Goal: Transaction & Acquisition: Purchase product/service

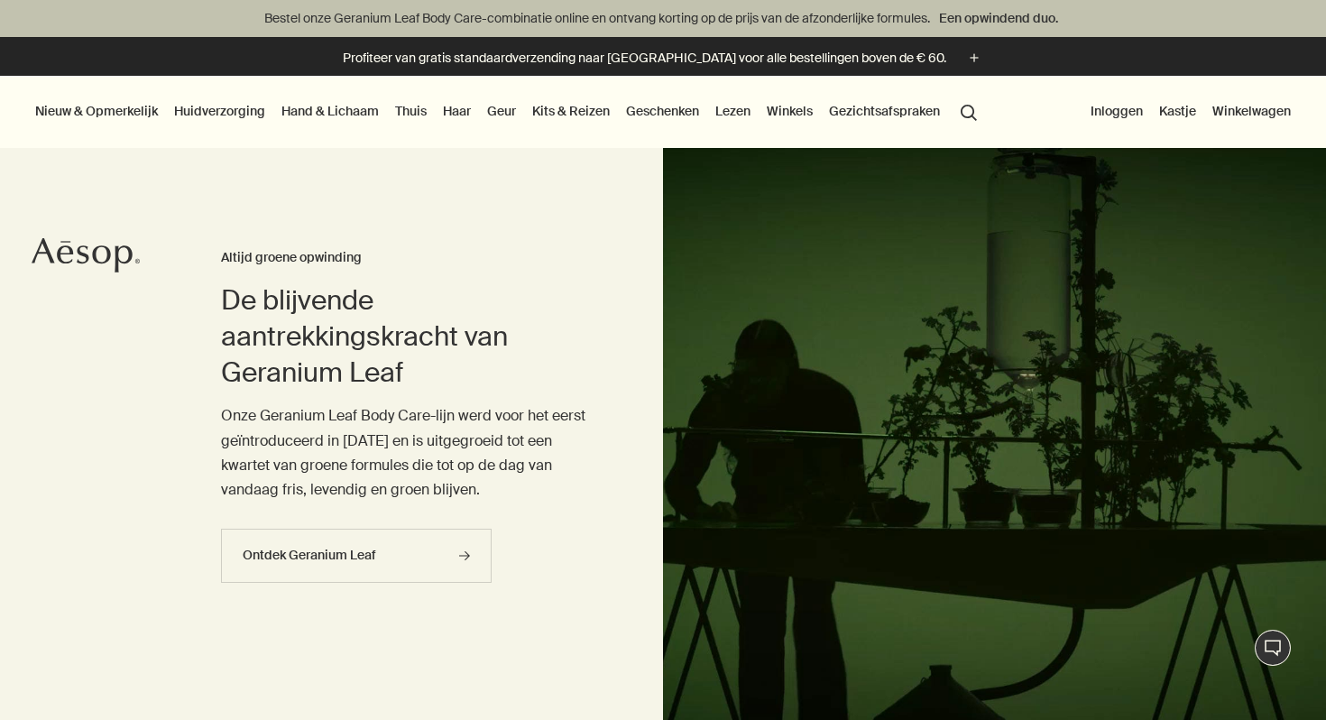
click at [219, 110] on font "Huidverzorging" at bounding box center [219, 111] width 91 height 16
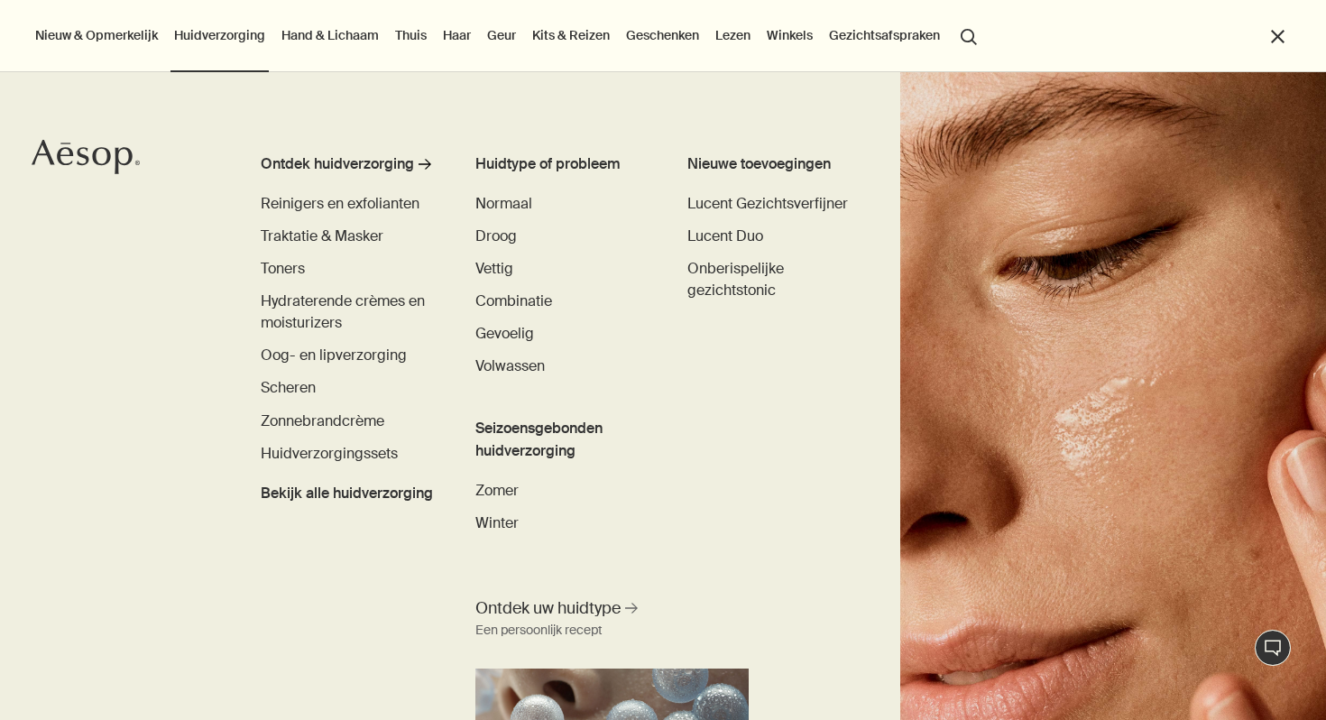
click at [330, 38] on font "Hand & Lichaam" at bounding box center [329, 35] width 97 height 16
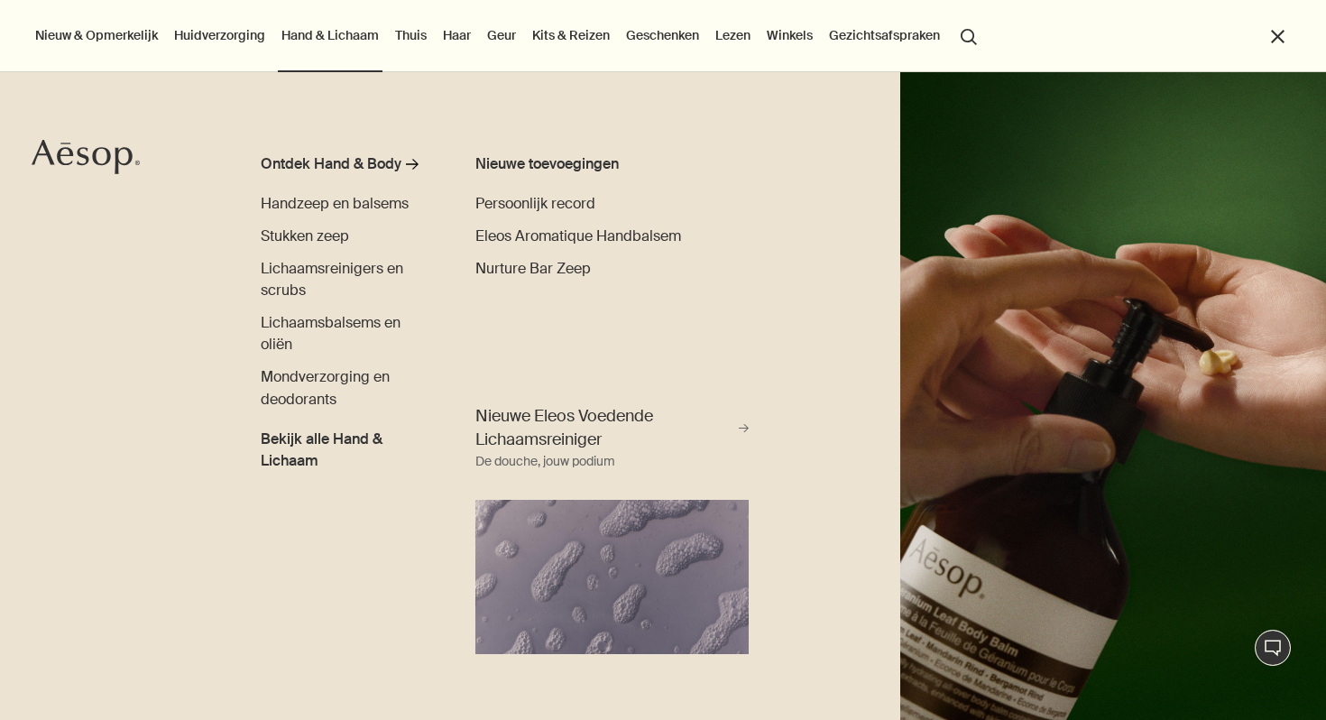
click at [963, 41] on button "search Zoekopdracht" at bounding box center [969, 35] width 32 height 34
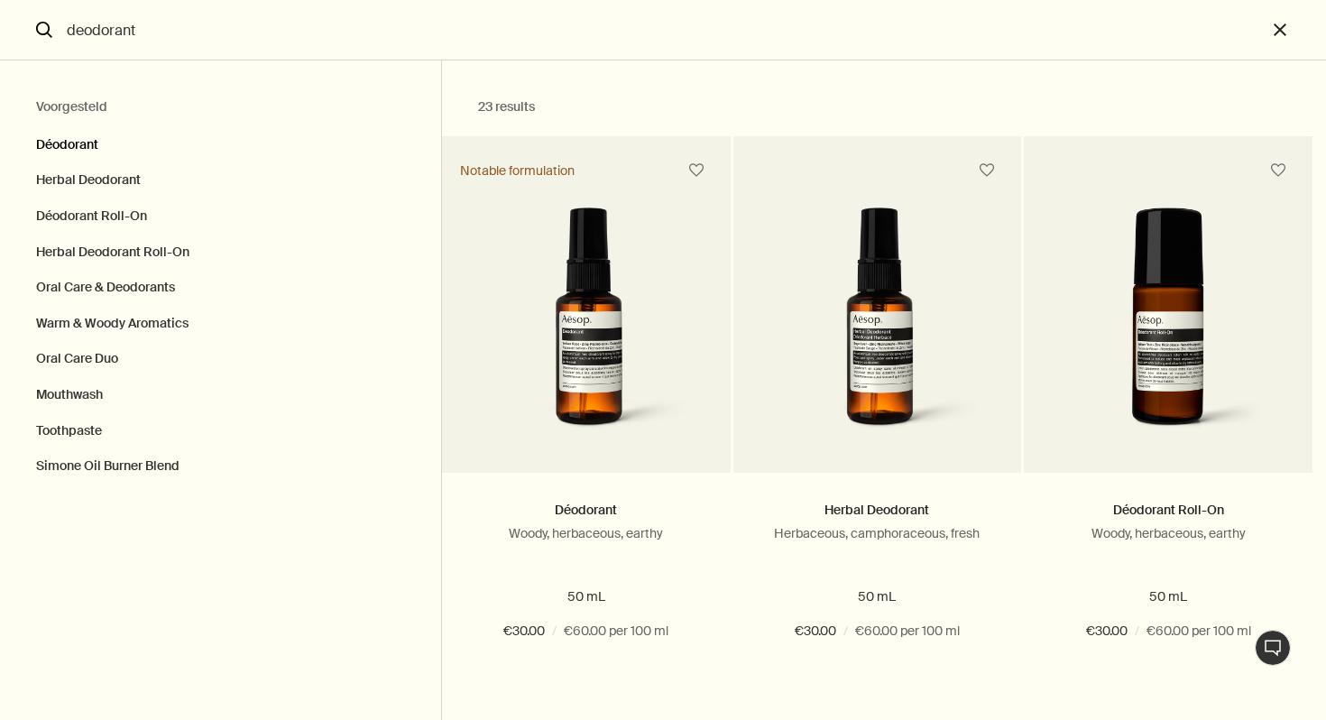
click at [78, 143] on button "Déodorant" at bounding box center [220, 140] width 441 height 45
click at [83, 217] on button "Déodorant Roll-On" at bounding box center [220, 216] width 441 height 36
type input "Déodorant Roll-On"
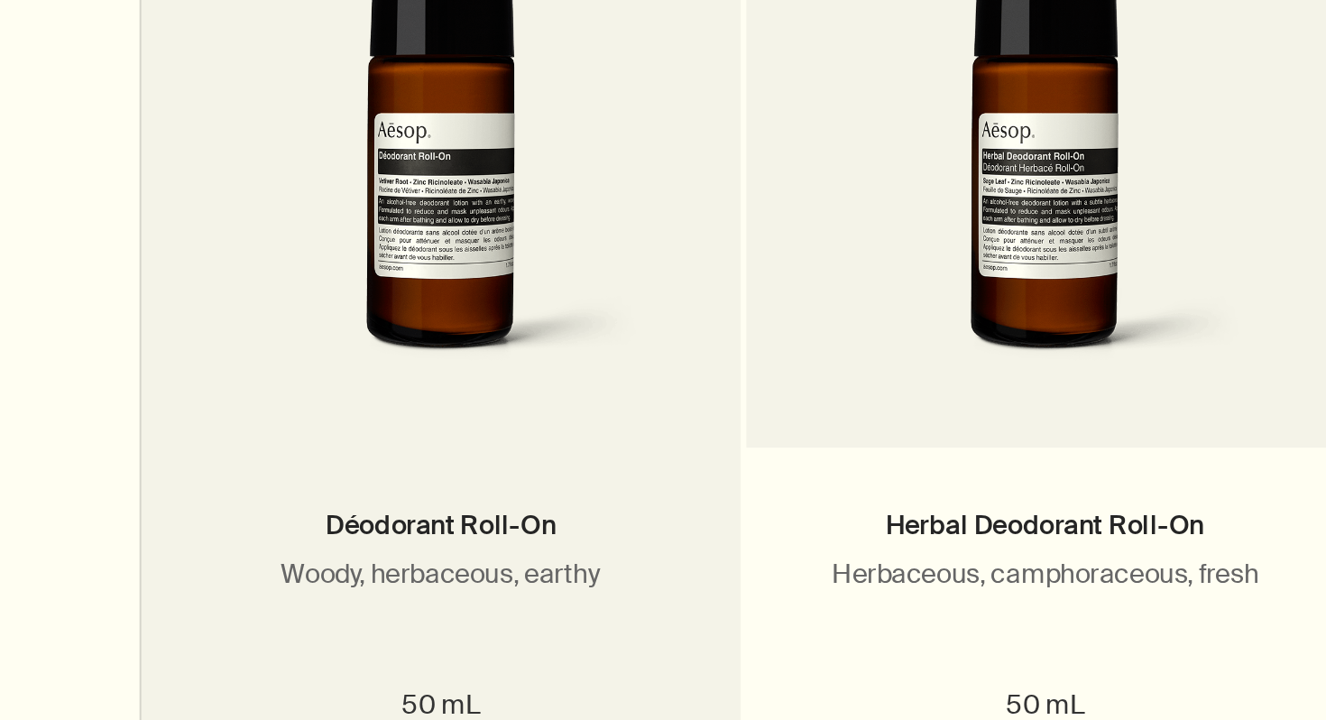
click at [622, 268] on img "Zoekopdracht" at bounding box center [586, 239] width 235 height 238
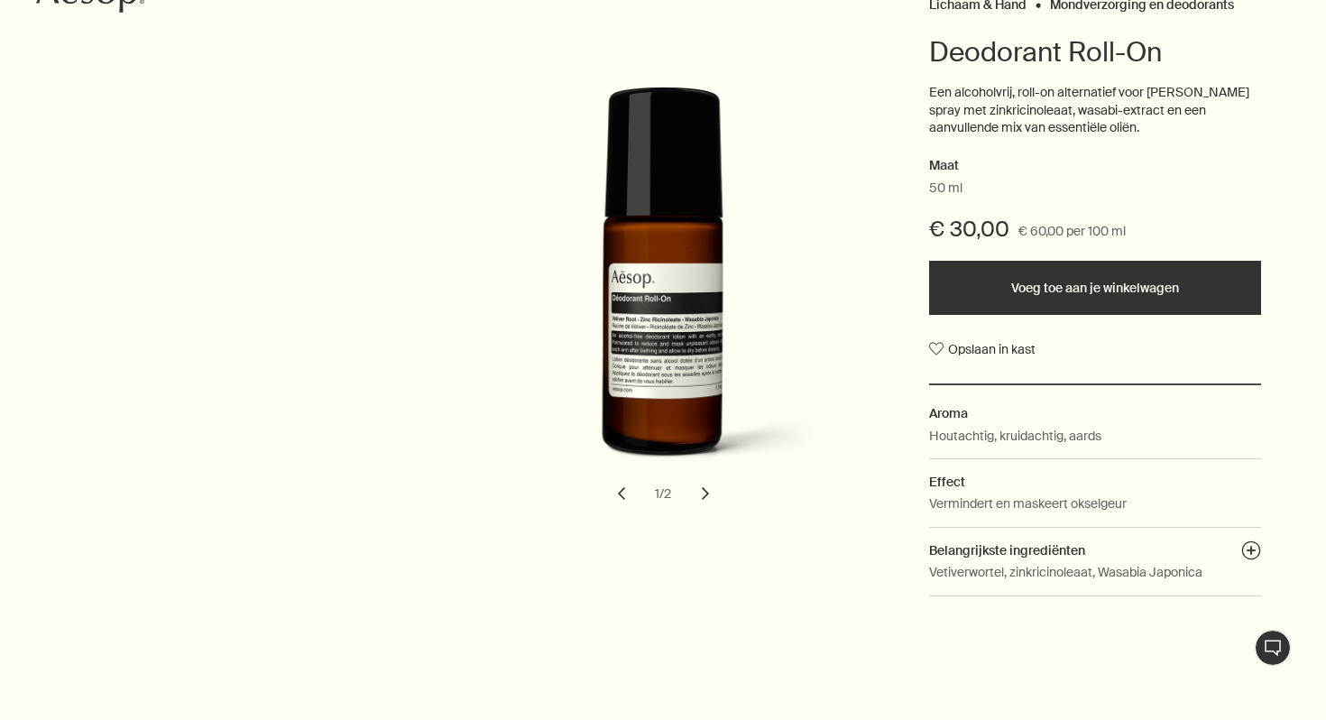
scroll to position [290, 0]
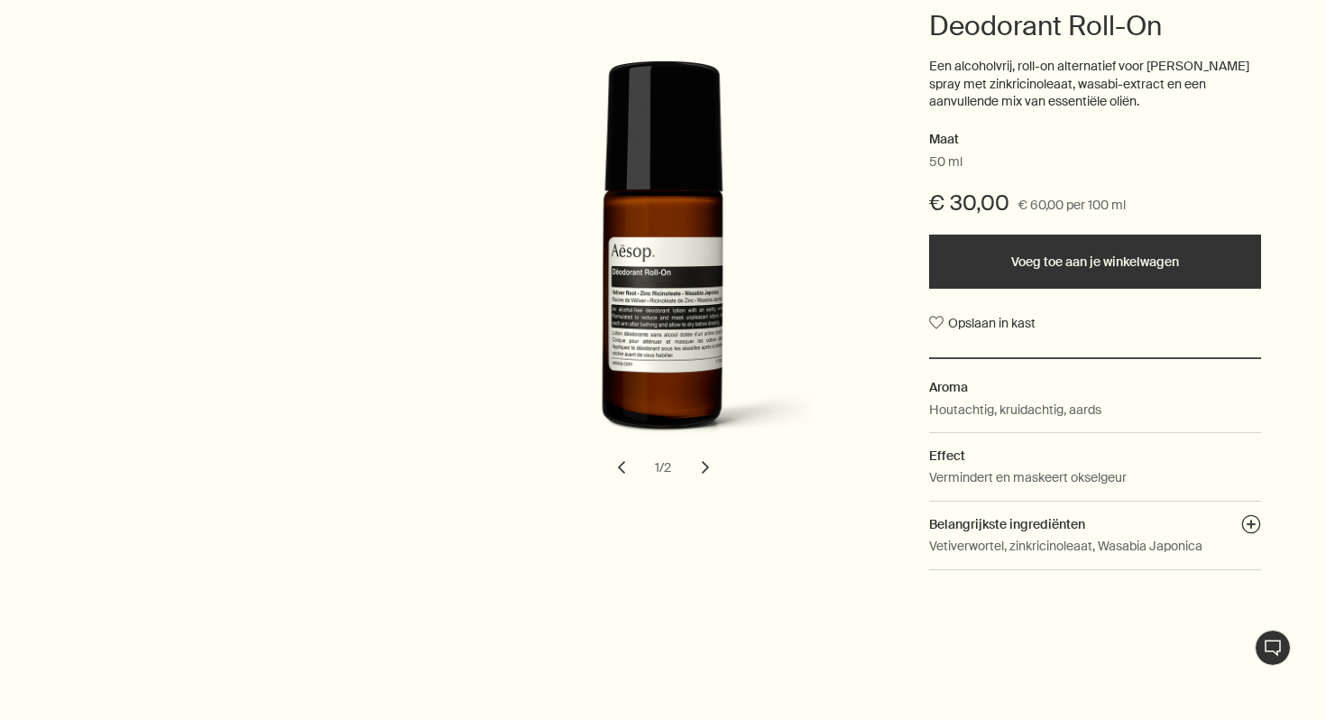
click at [1055, 260] on button "Voeg toe aan je winkelwagen" at bounding box center [1095, 262] width 332 height 54
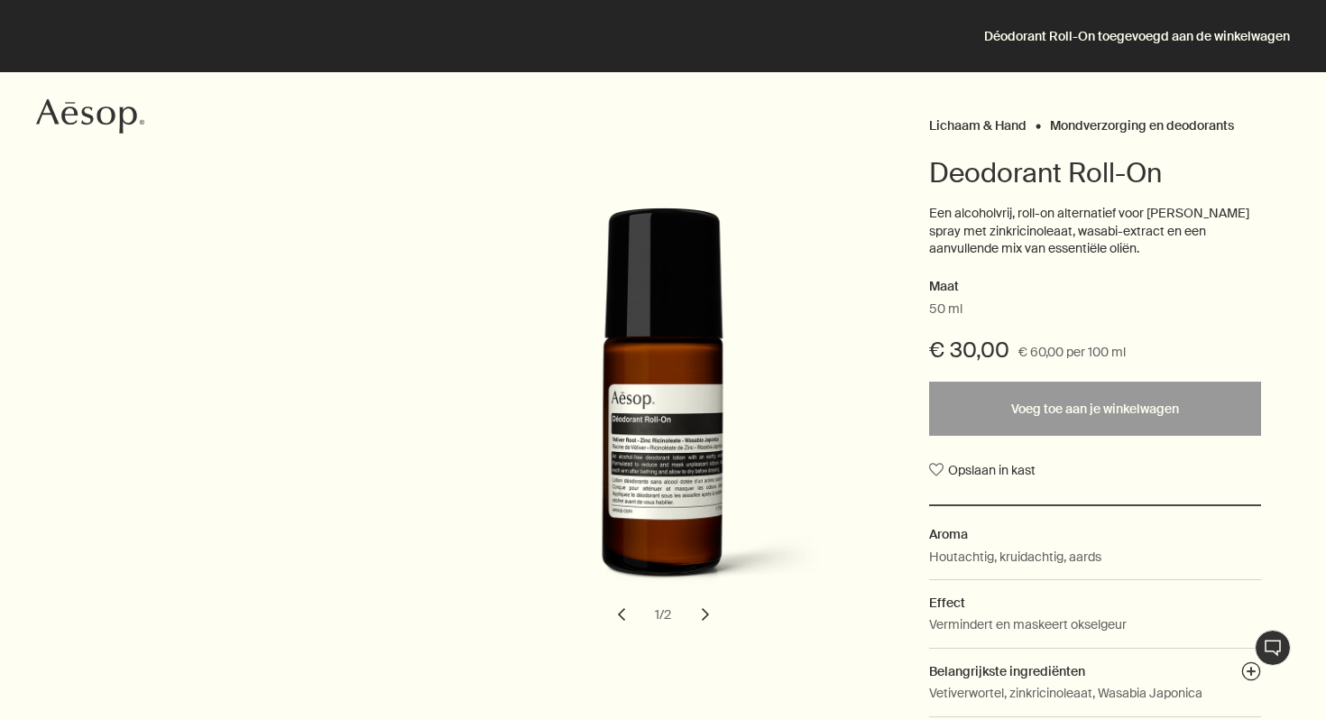
scroll to position [0, 0]
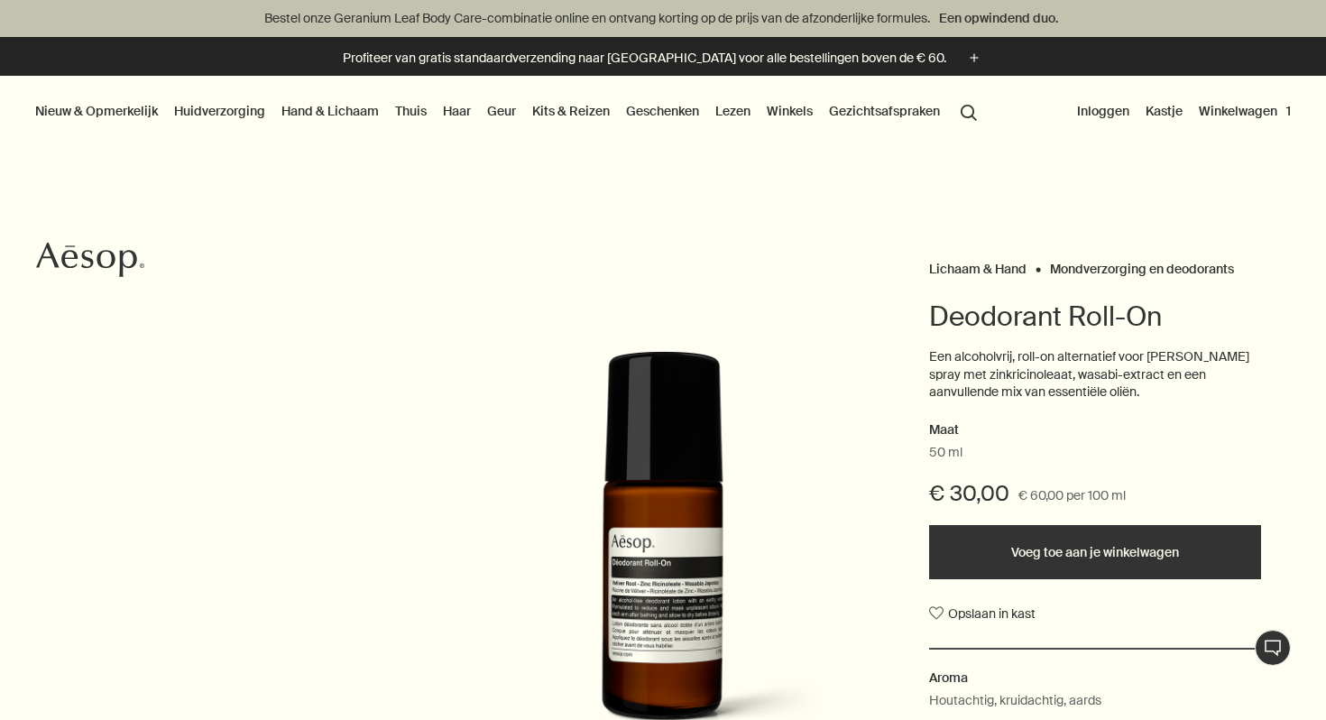
click at [463, 113] on font "Haar" at bounding box center [457, 111] width 28 height 16
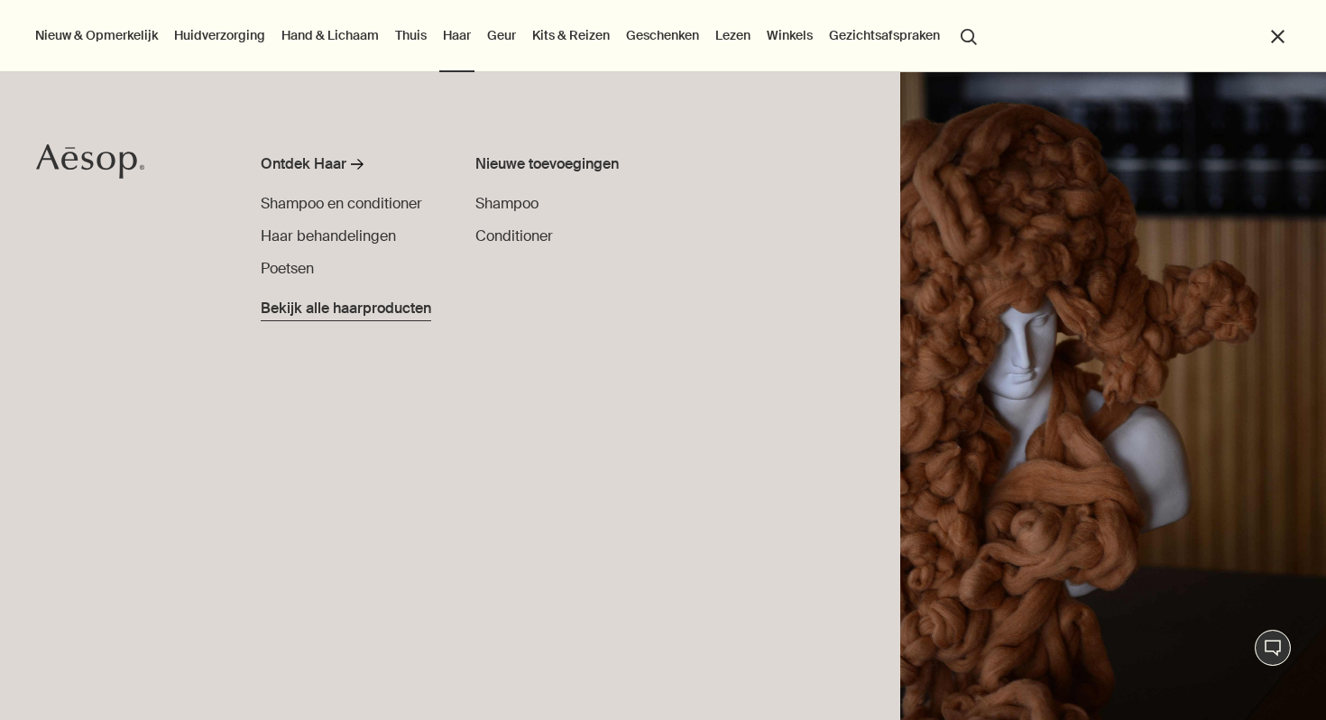
click at [344, 309] on font "Bekijk alle haarproducten" at bounding box center [346, 308] width 171 height 19
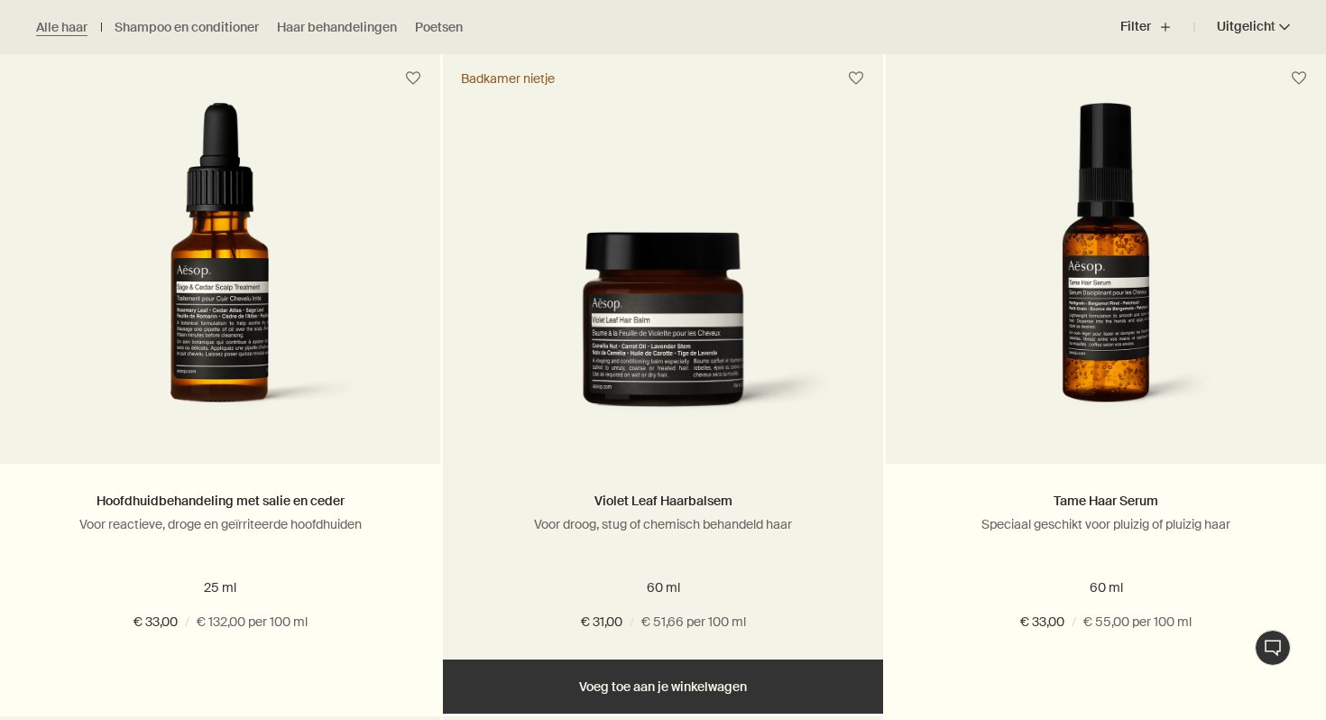
scroll to position [1885, 0]
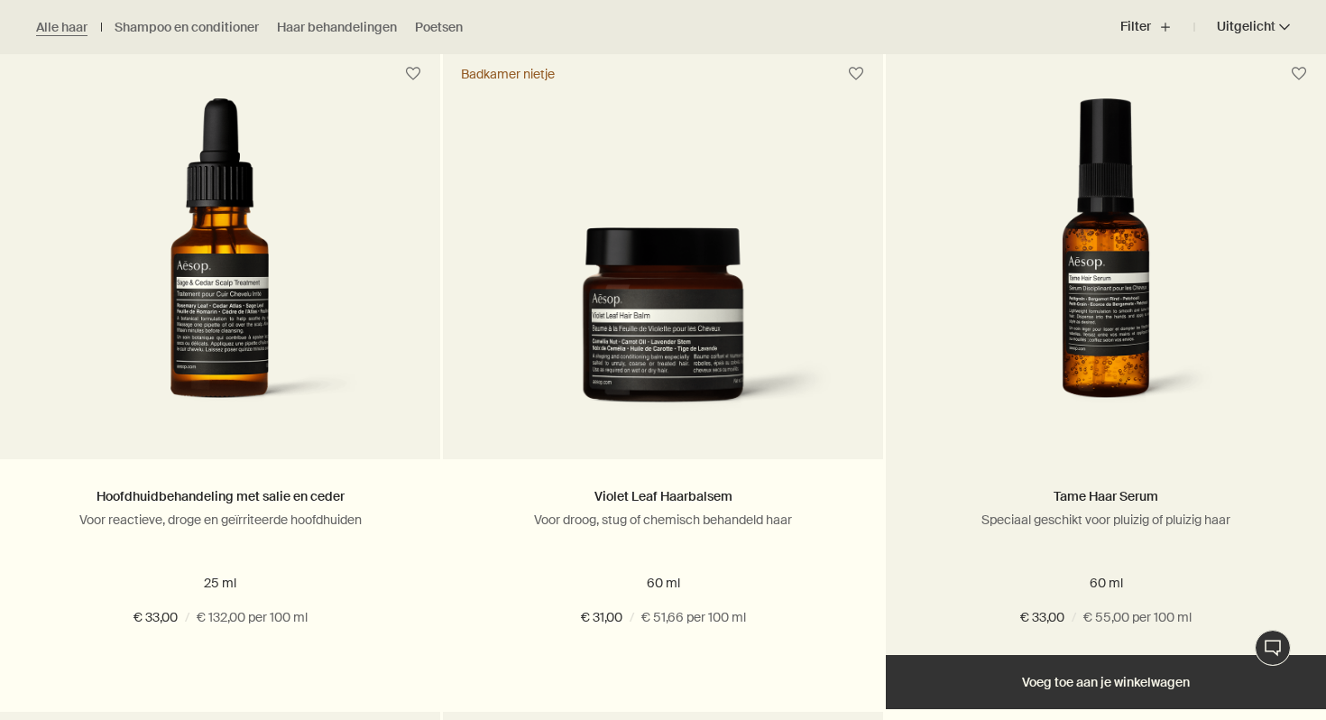
click at [1107, 370] on img at bounding box center [1106, 265] width 342 height 334
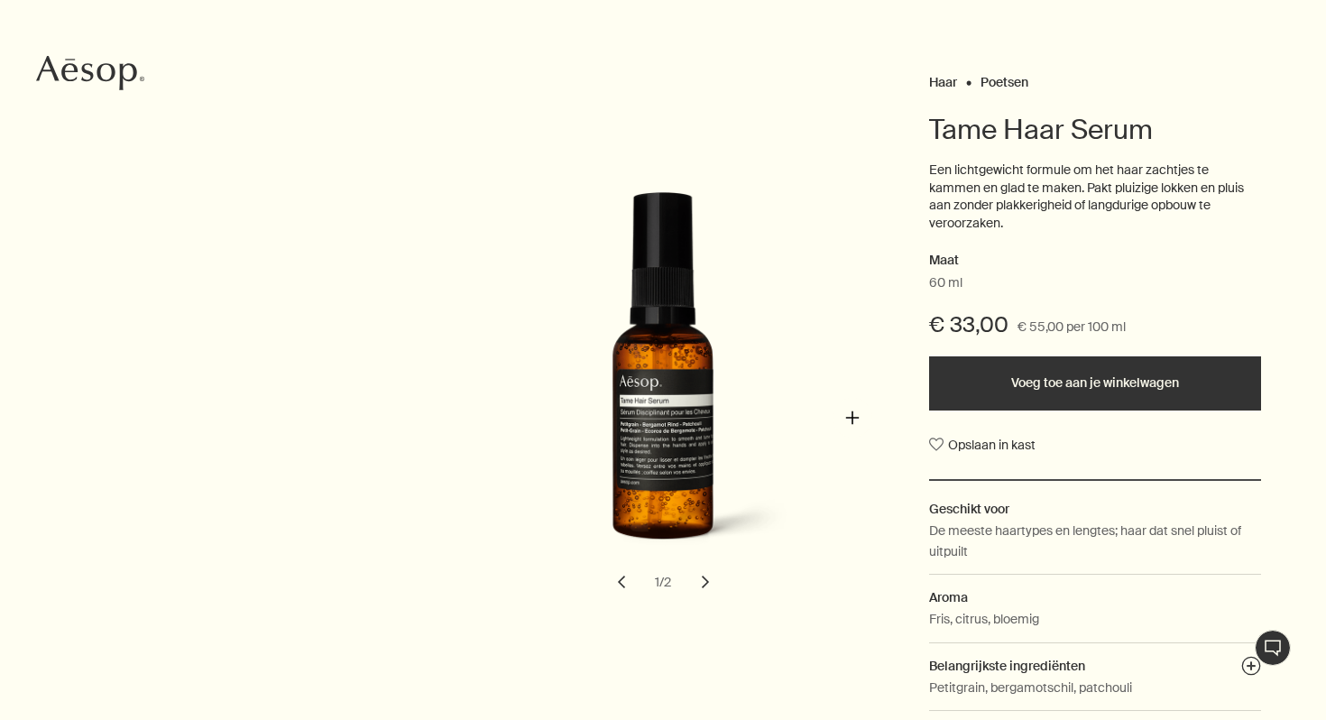
scroll to position [224, 0]
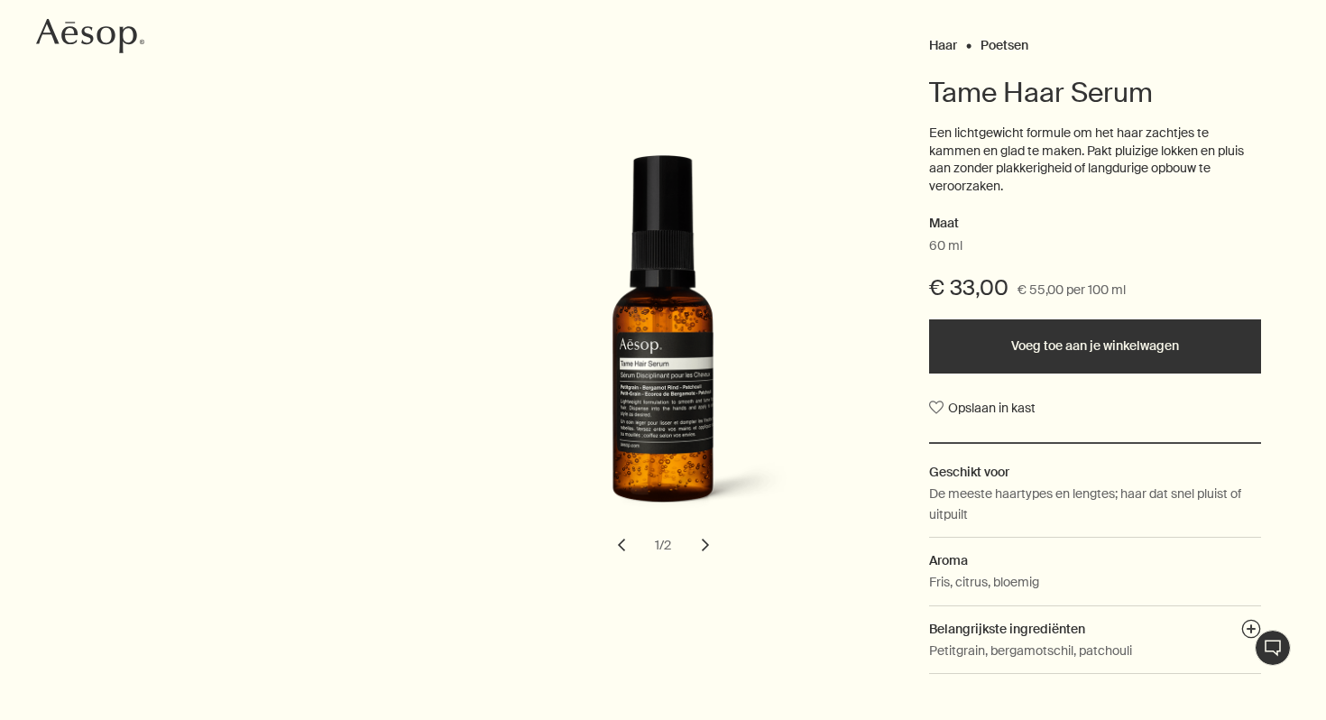
click at [709, 556] on button "chevron" at bounding box center [706, 545] width 40 height 40
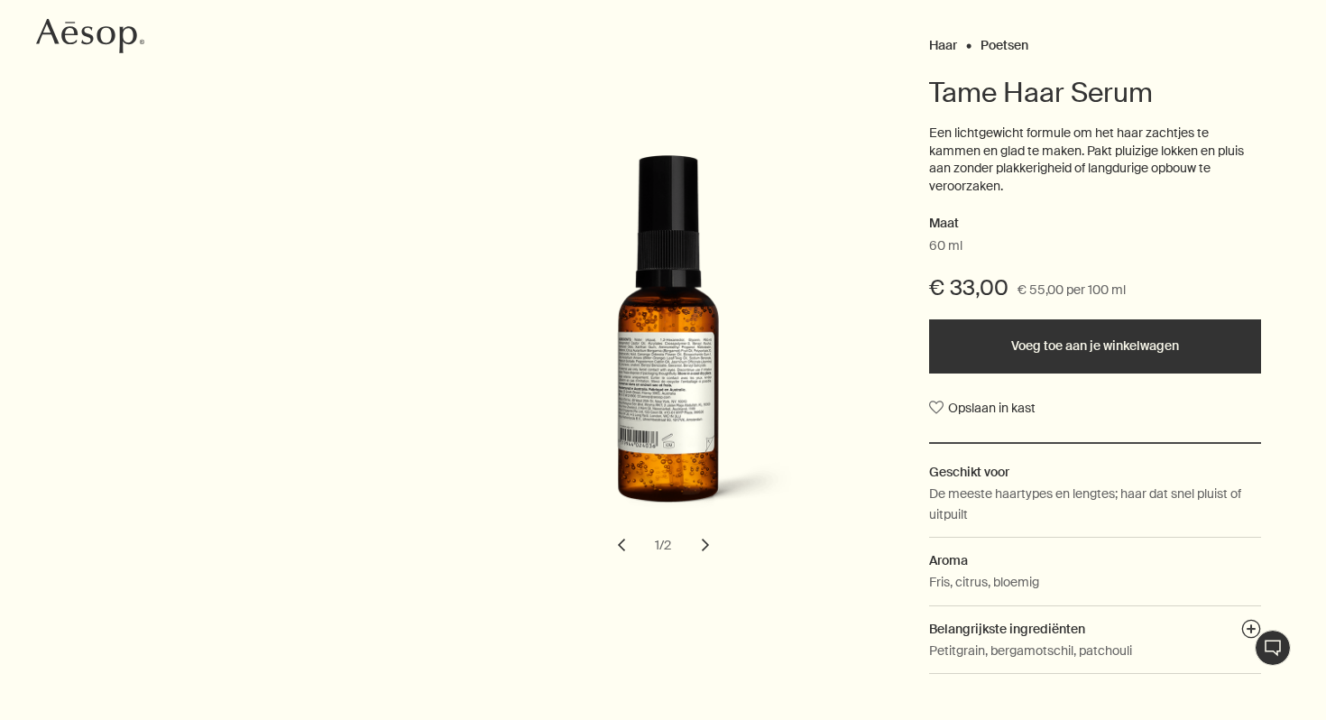
click at [620, 538] on button "chevron" at bounding box center [622, 545] width 40 height 40
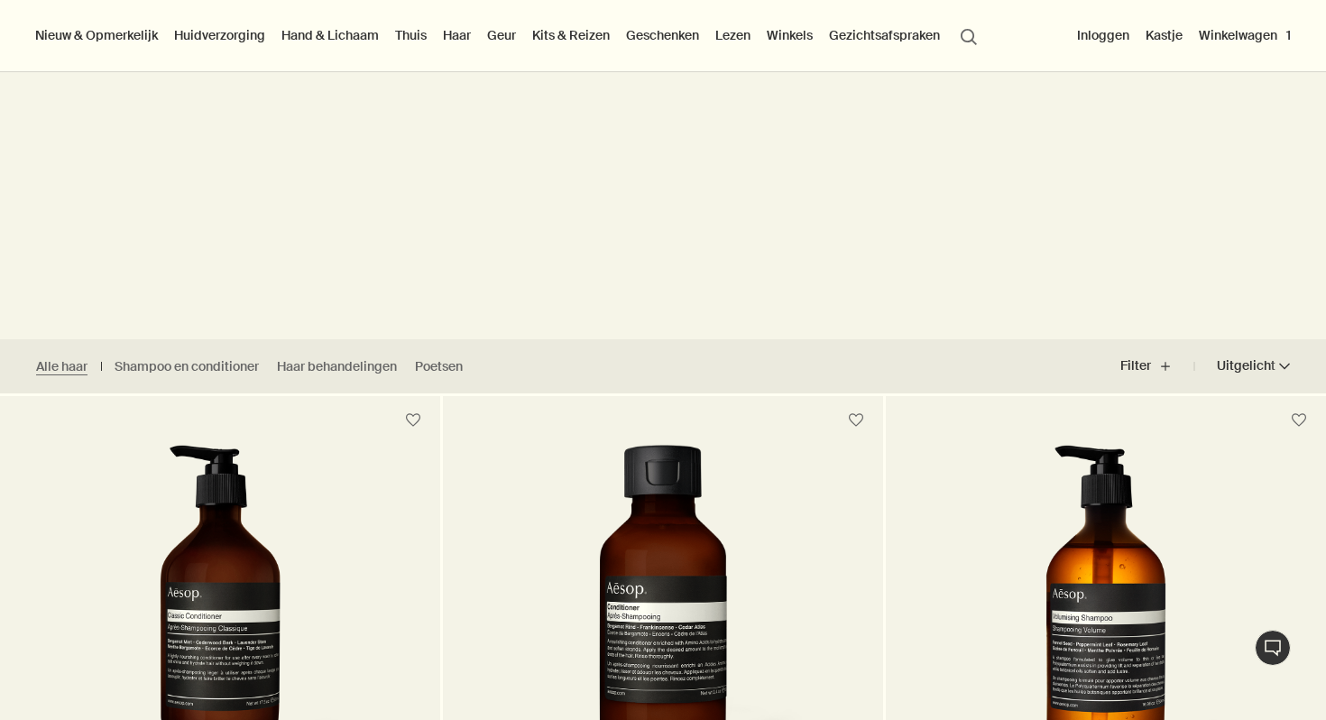
scroll to position [79, 0]
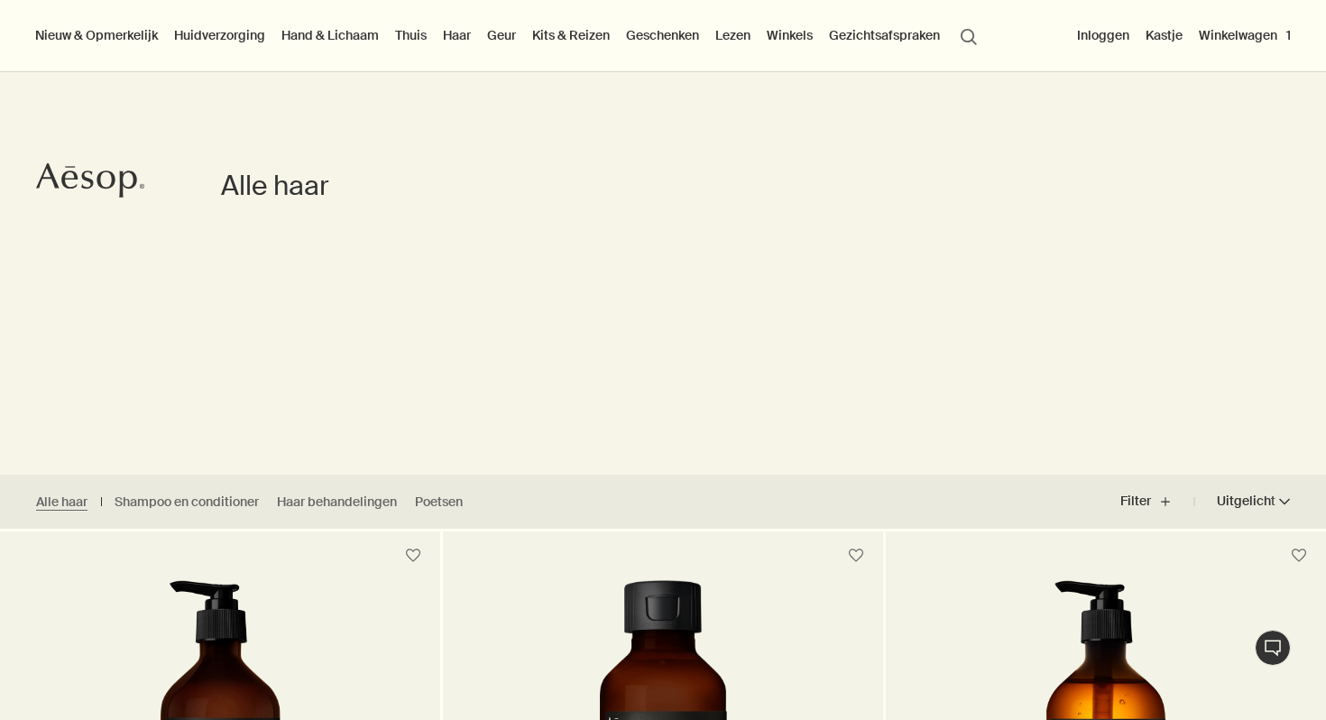
click at [1251, 41] on button "Winkelwagen 1" at bounding box center [1244, 34] width 99 height 23
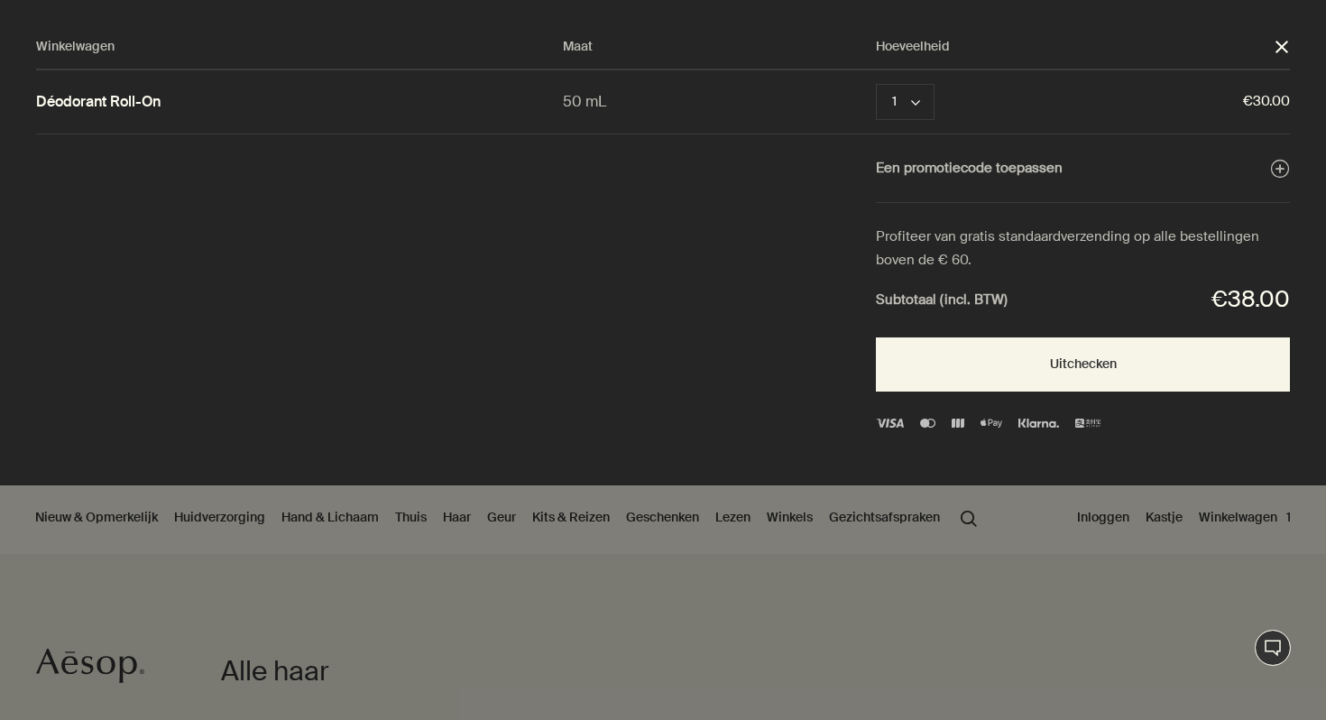
scroll to position [0, 0]
click at [140, 96] on link "Déodorant Roll-On" at bounding box center [98, 102] width 124 height 19
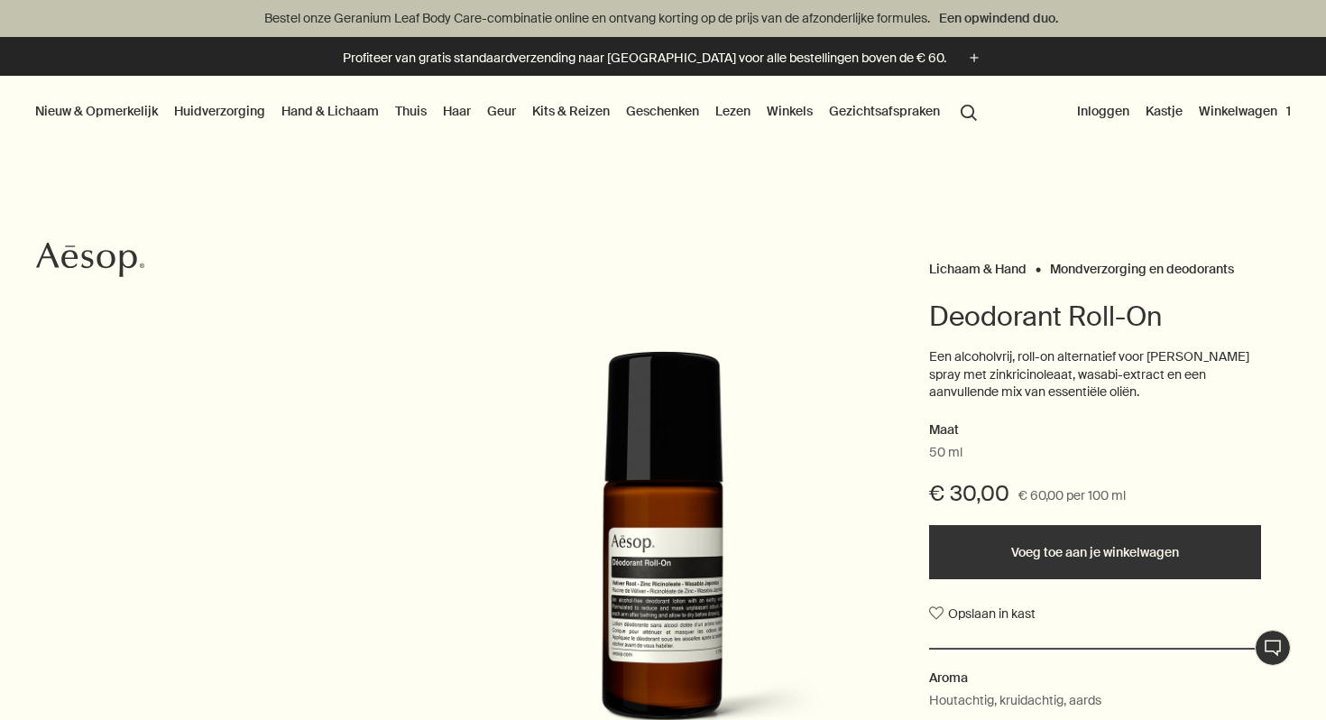
click at [463, 110] on font "Haar" at bounding box center [457, 111] width 28 height 16
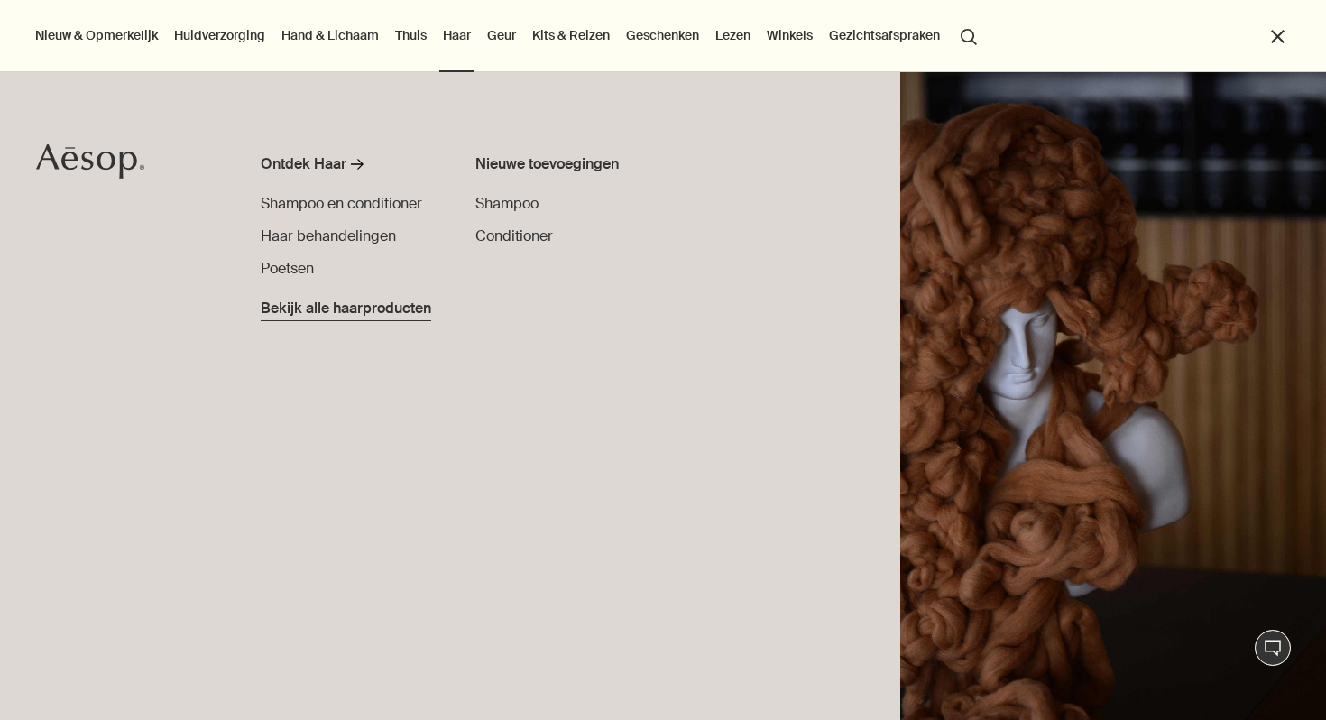
click at [368, 306] on font "Bekijk alle haarproducten" at bounding box center [346, 308] width 171 height 19
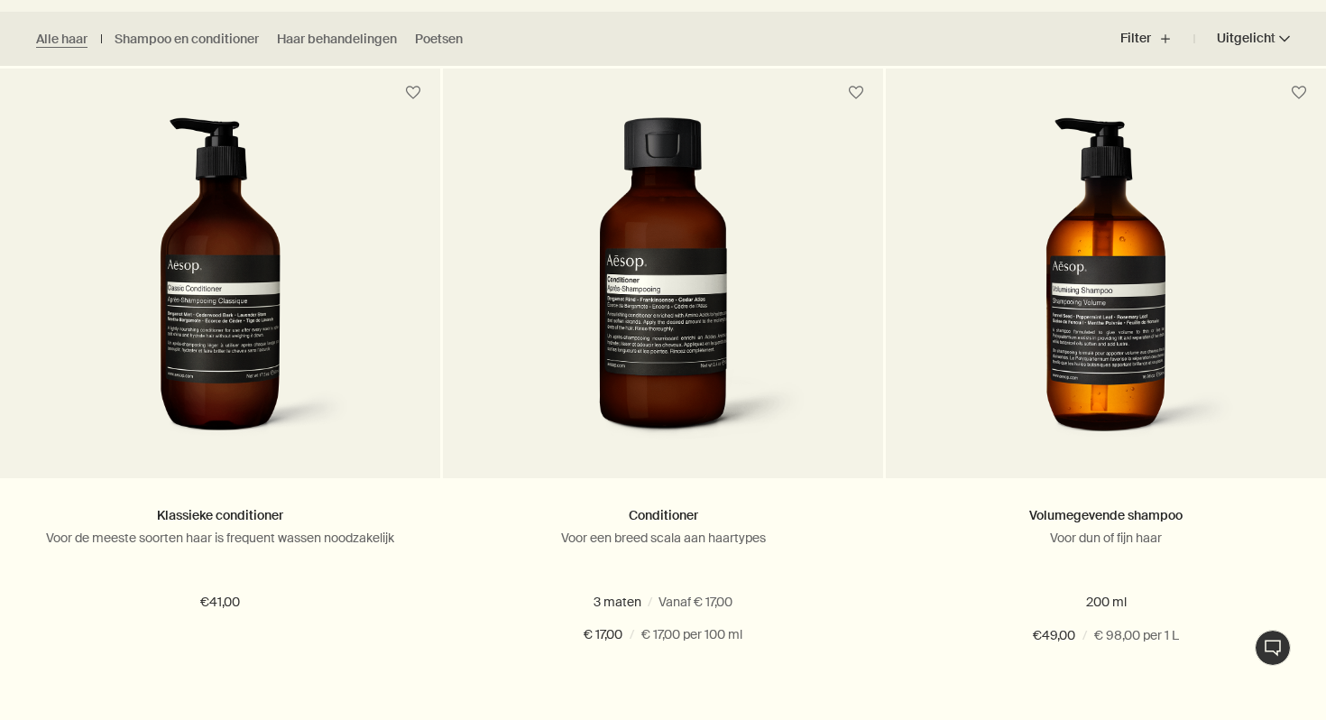
scroll to position [547, 0]
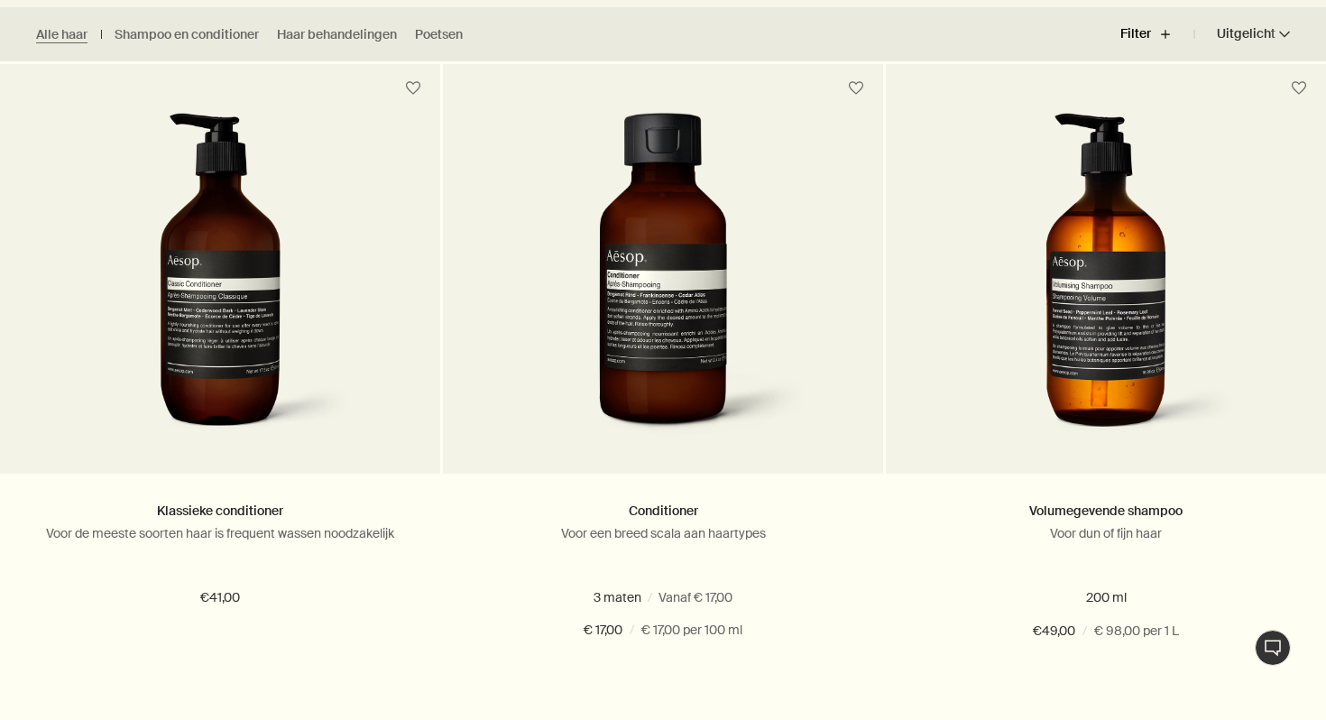
click at [1166, 43] on button "Filter plus" at bounding box center [1157, 34] width 74 height 43
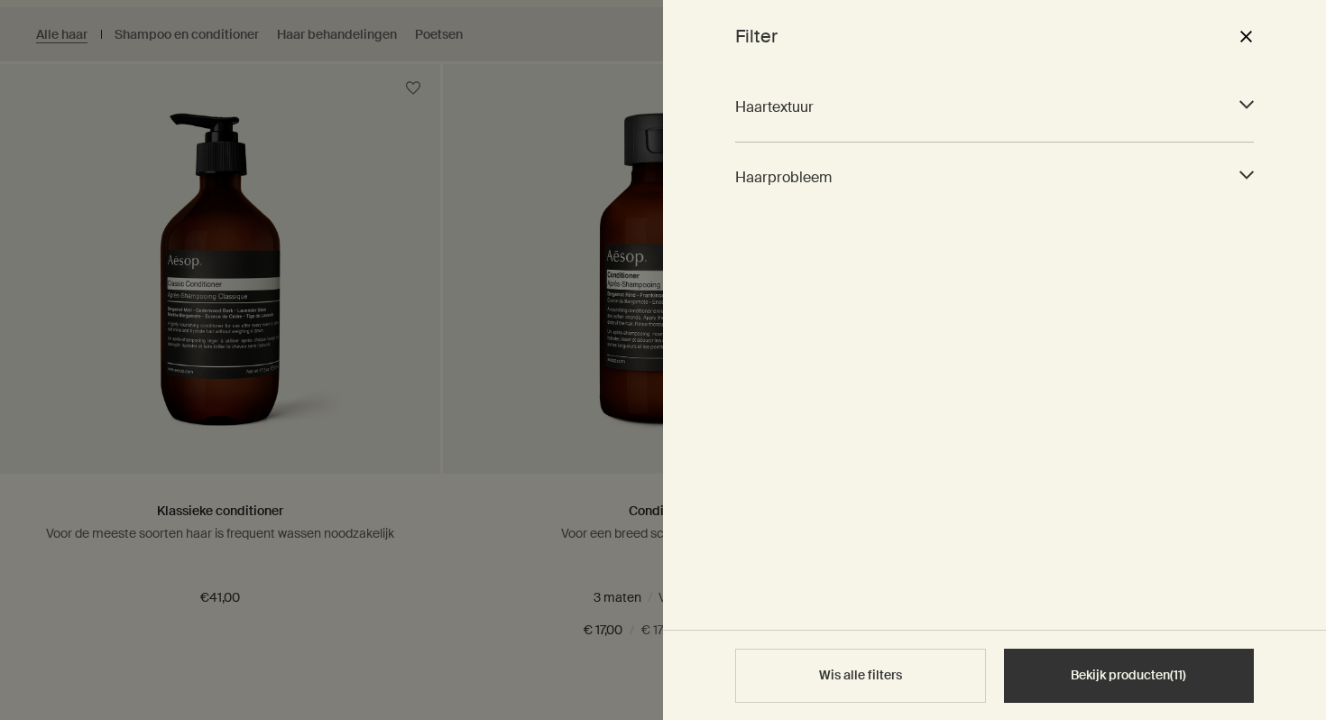
click at [1087, 114] on span "Haartextuur" at bounding box center [978, 107] width 486 height 24
click at [470, 521] on div at bounding box center [663, 360] width 1326 height 720
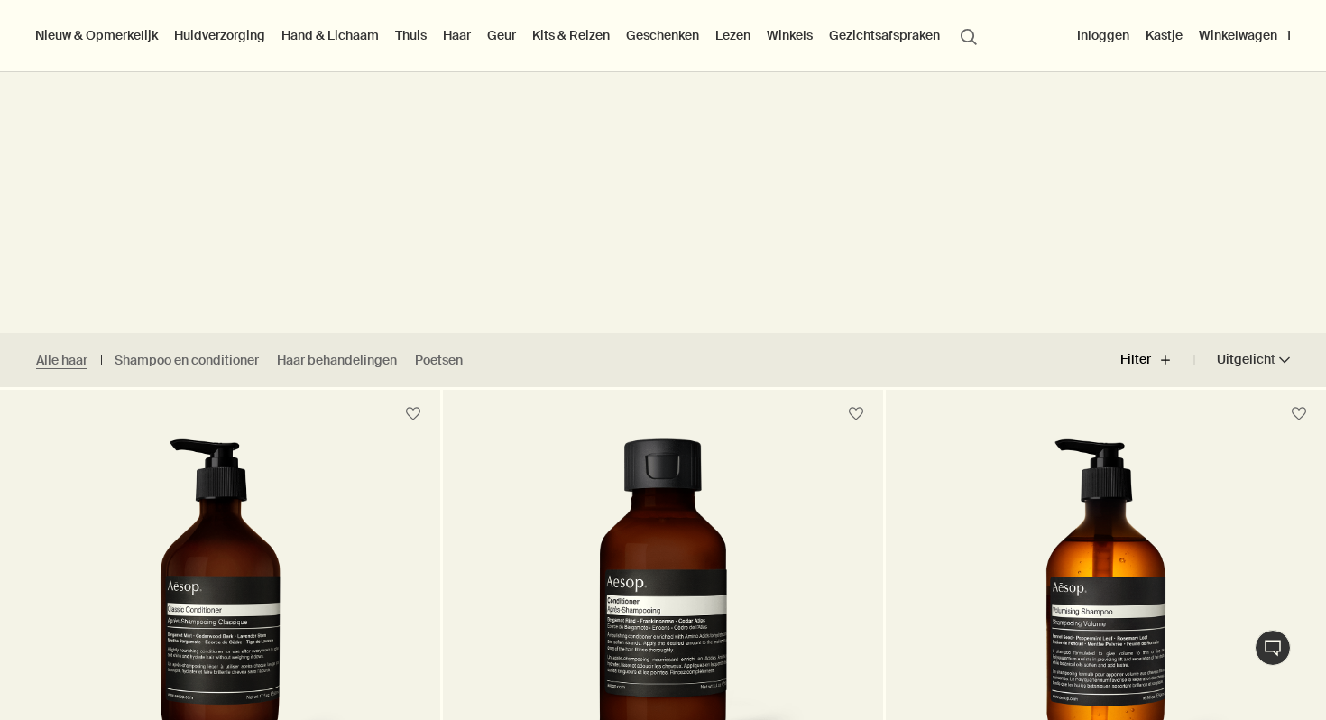
scroll to position [0, 0]
